Goal: Transaction & Acquisition: Download file/media

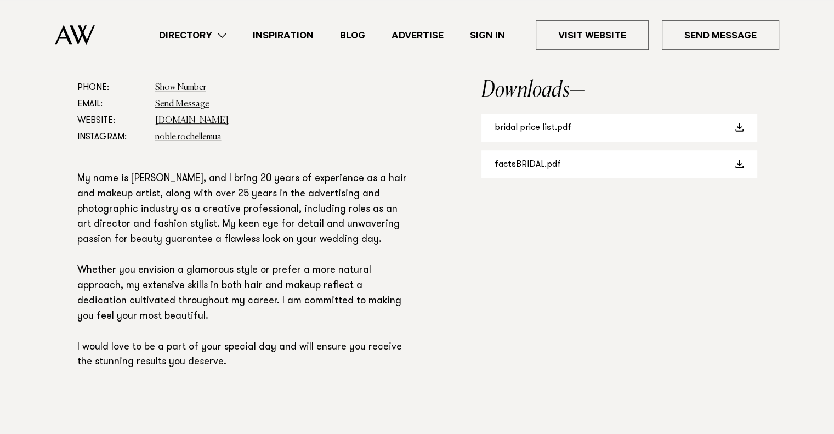
scroll to position [663, 0]
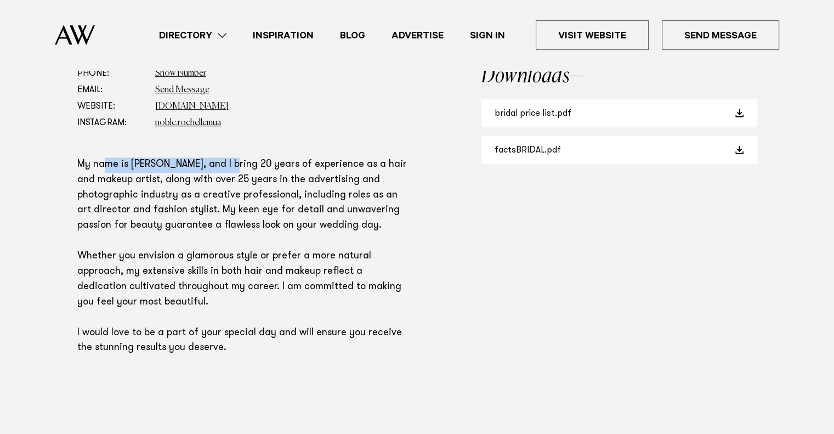
drag, startPoint x: 108, startPoint y: 157, endPoint x: 225, endPoint y: 160, distance: 116.8
click at [225, 160] on p "My name is [PERSON_NAME], and I bring 20 years of experience as a hair and make…" at bounding box center [243, 256] width 333 height 199
drag, startPoint x: 225, startPoint y: 160, endPoint x: 281, endPoint y: 170, distance: 57.4
click at [281, 170] on p "My name is [PERSON_NAME], and I bring 20 years of experience as a hair and make…" at bounding box center [243, 256] width 333 height 199
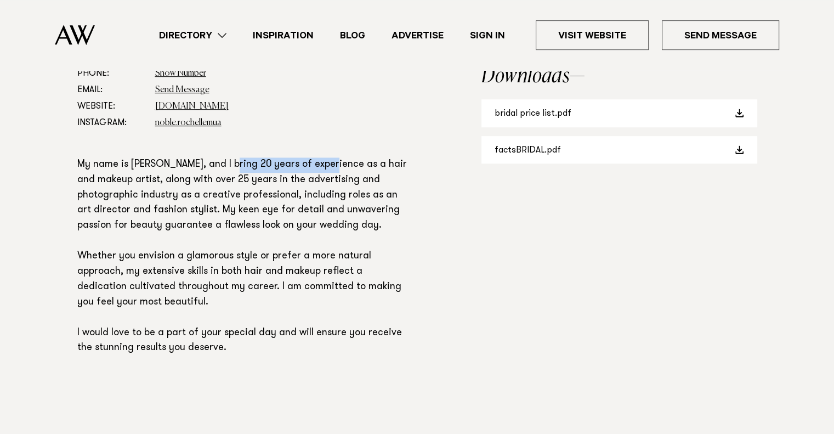
click at [281, 170] on p "My name is [PERSON_NAME], and I bring 20 years of experience as a hair and make…" at bounding box center [243, 256] width 333 height 199
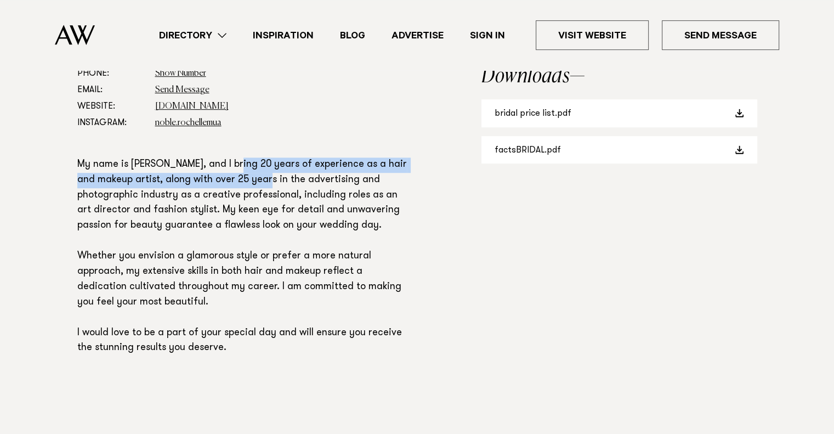
drag, startPoint x: 264, startPoint y: 182, endPoint x: 228, endPoint y: 157, distance: 43.3
click at [228, 157] on p "My name is [PERSON_NAME], and I bring 20 years of experience as a hair and make…" at bounding box center [243, 256] width 333 height 199
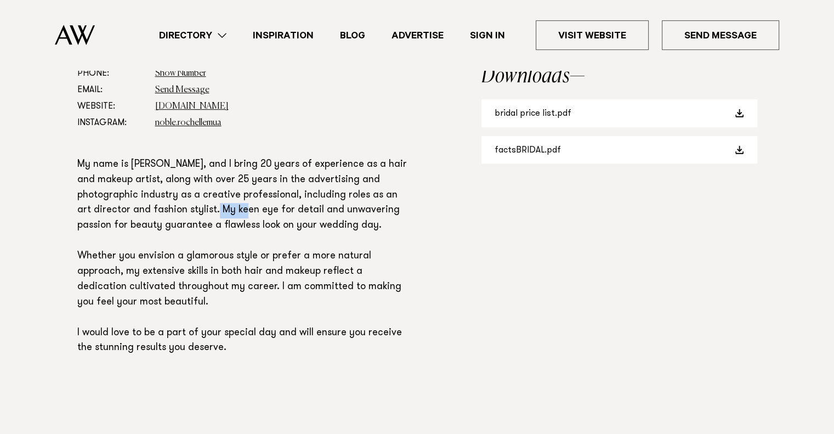
drag, startPoint x: 223, startPoint y: 211, endPoint x: 252, endPoint y: 211, distance: 29.1
click at [252, 211] on p "My name is [PERSON_NAME], and I bring 20 years of experience as a hair and make…" at bounding box center [243, 256] width 333 height 199
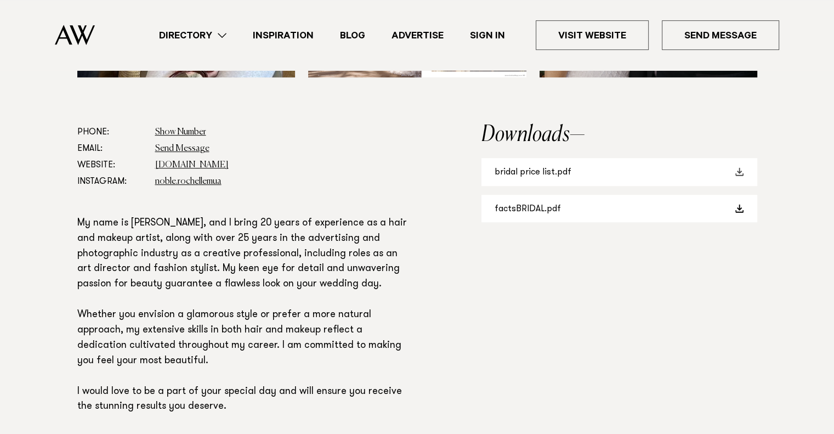
scroll to position [602, 0]
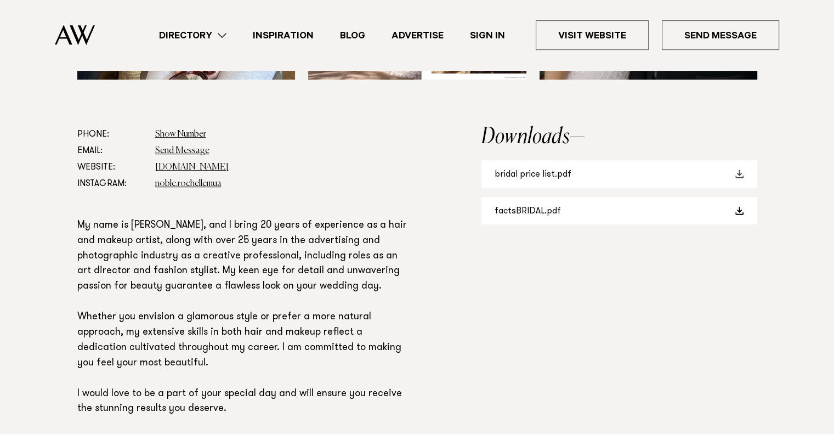
click at [559, 177] on link "bridal price list.pdf" at bounding box center [619, 174] width 276 height 28
click at [540, 221] on link "factsBRIDAL.pdf" at bounding box center [619, 211] width 276 height 28
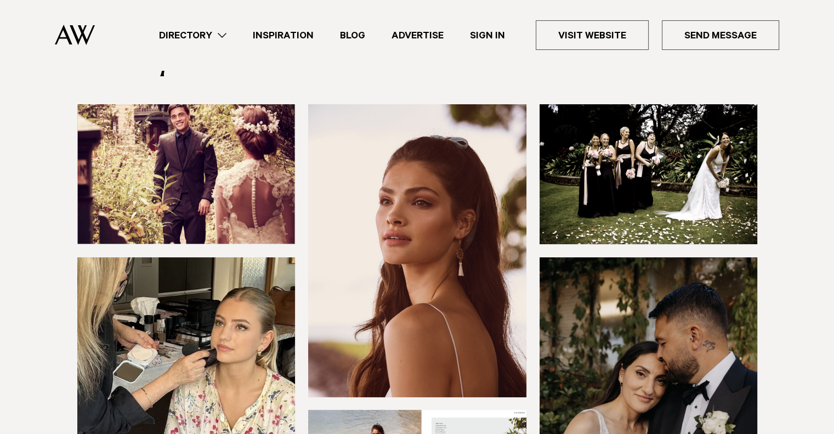
scroll to position [133, 0]
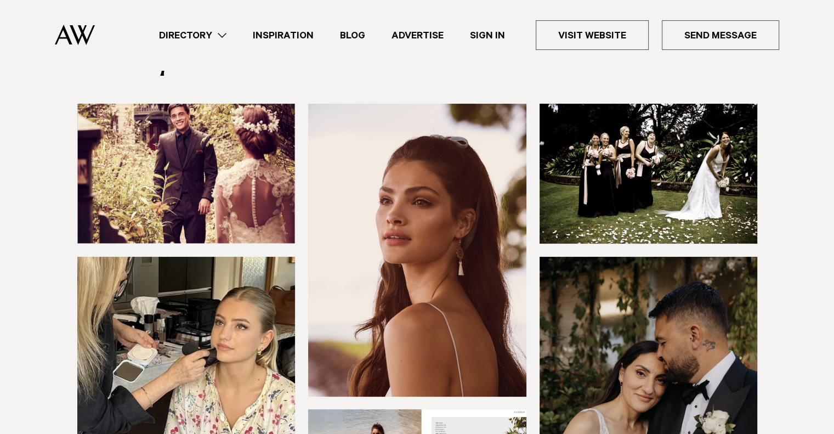
click at [802, 199] on div at bounding box center [417, 326] width 772 height 445
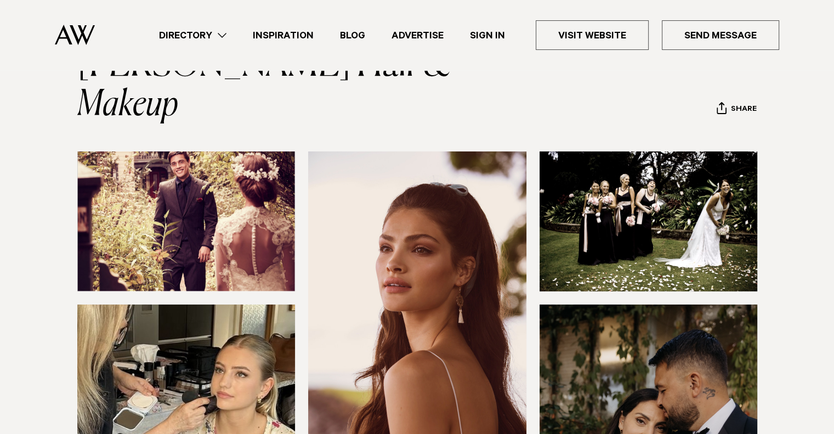
scroll to position [86, 0]
